Goal: Task Accomplishment & Management: Use online tool/utility

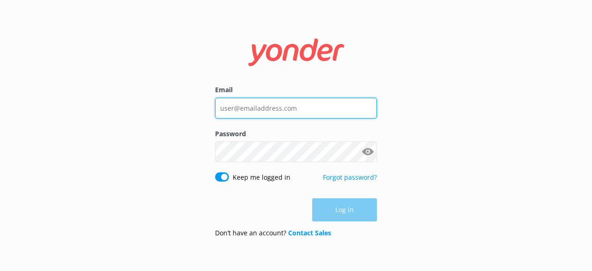
type input "[PERSON_NAME][EMAIL_ADDRESS][DOMAIN_NAME]"
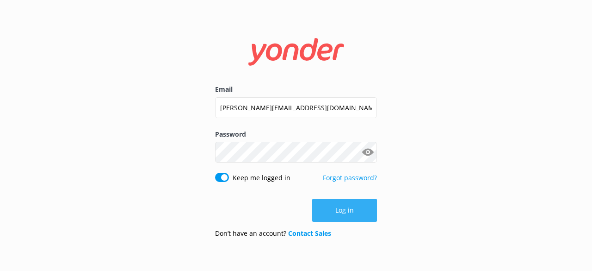
click at [333, 207] on div "Log in" at bounding box center [296, 210] width 162 height 23
click at [347, 209] on button "Log in" at bounding box center [344, 210] width 65 height 23
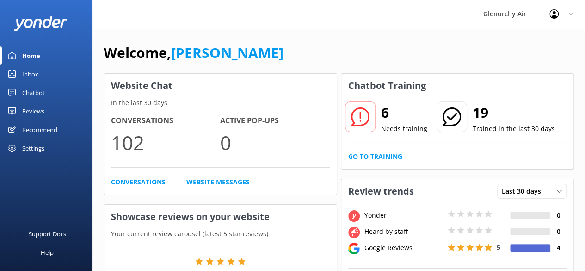
click at [30, 75] on div "Inbox" at bounding box center [30, 74] width 16 height 19
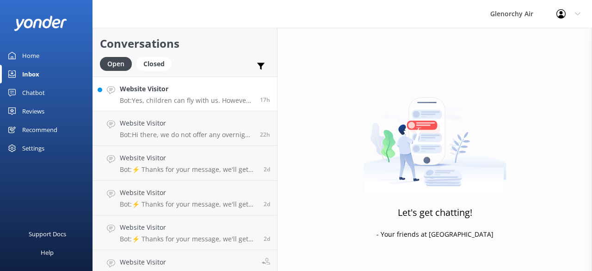
click at [150, 101] on p "Bot: Yes, children can fly with us. However, please ensure that you provide acc…" at bounding box center [186, 100] width 133 height 8
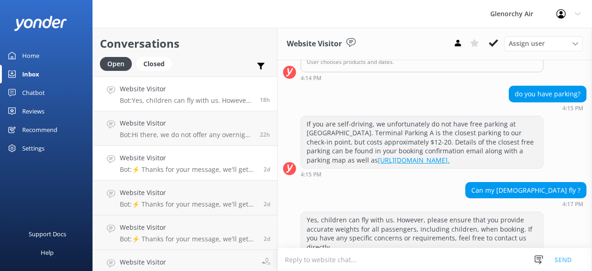
scroll to position [13, 0]
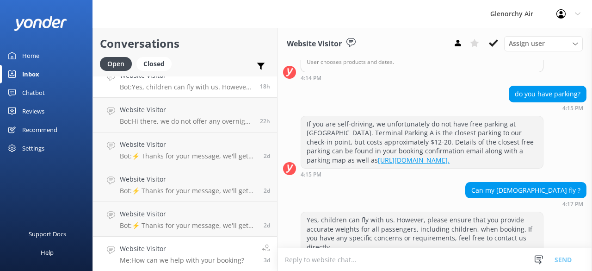
click at [155, 248] on h4 "Website Visitor" at bounding box center [182, 248] width 125 height 10
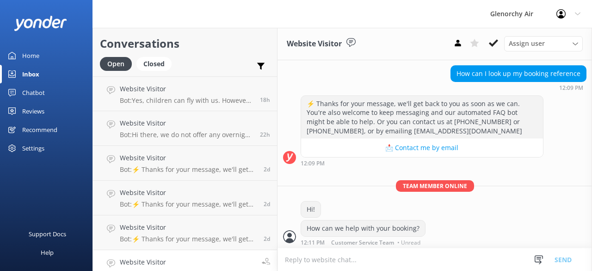
click at [37, 51] on div "Home" at bounding box center [30, 55] width 17 height 19
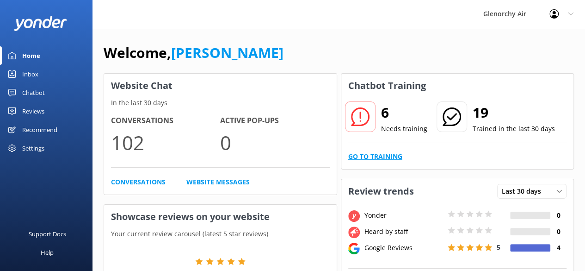
click at [368, 156] on link "Go to Training" at bounding box center [376, 156] width 54 height 10
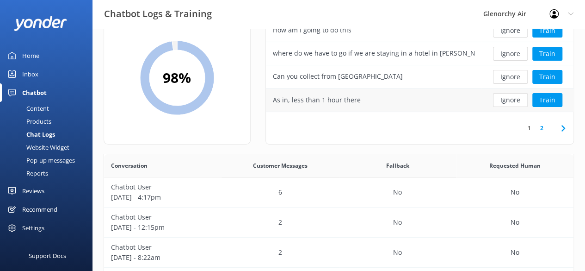
scroll to position [47, 0]
click at [541, 129] on link "2" at bounding box center [542, 127] width 12 height 9
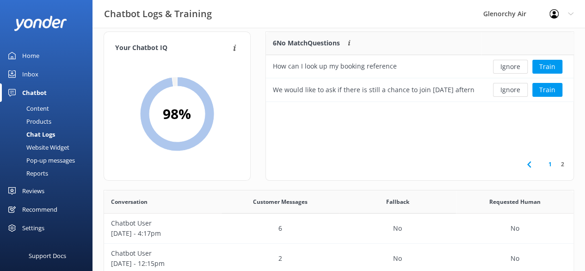
scroll to position [10, 0]
